Goal: Task Accomplishment & Management: Manage account settings

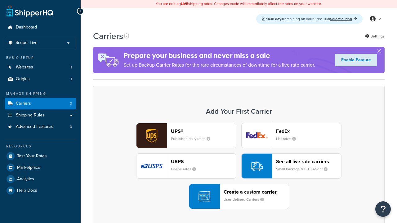
click at [239, 167] on div "UPS® Published daily rates FedEx List rates USPS Online rates See all live rate…" at bounding box center [239, 166] width 278 height 86
click at [309, 131] on header "FedEx" at bounding box center [308, 131] width 65 height 6
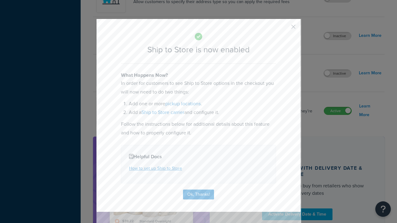
click at [284, 29] on button "button" at bounding box center [284, 29] width 2 height 2
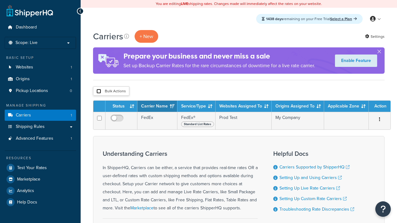
click at [99, 92] on input "checkbox" at bounding box center [98, 91] width 5 height 5
checkbox input "true"
click at [0, 0] on button "Delete" at bounding box center [0, 0] width 0 height 0
